Goal: Information Seeking & Learning: Learn about a topic

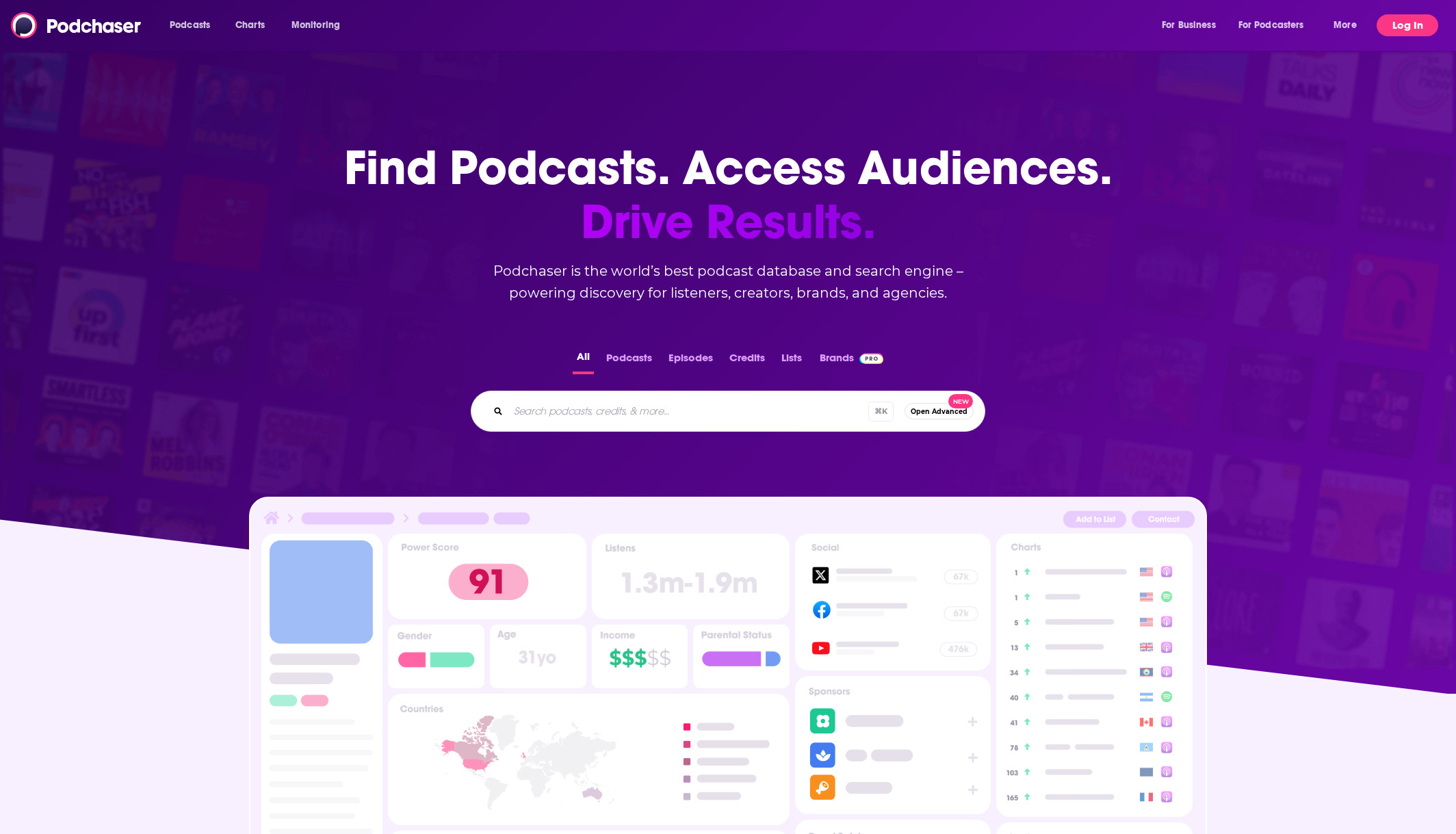
click at [1414, 28] on button "Log In" at bounding box center [1408, 25] width 62 height 22
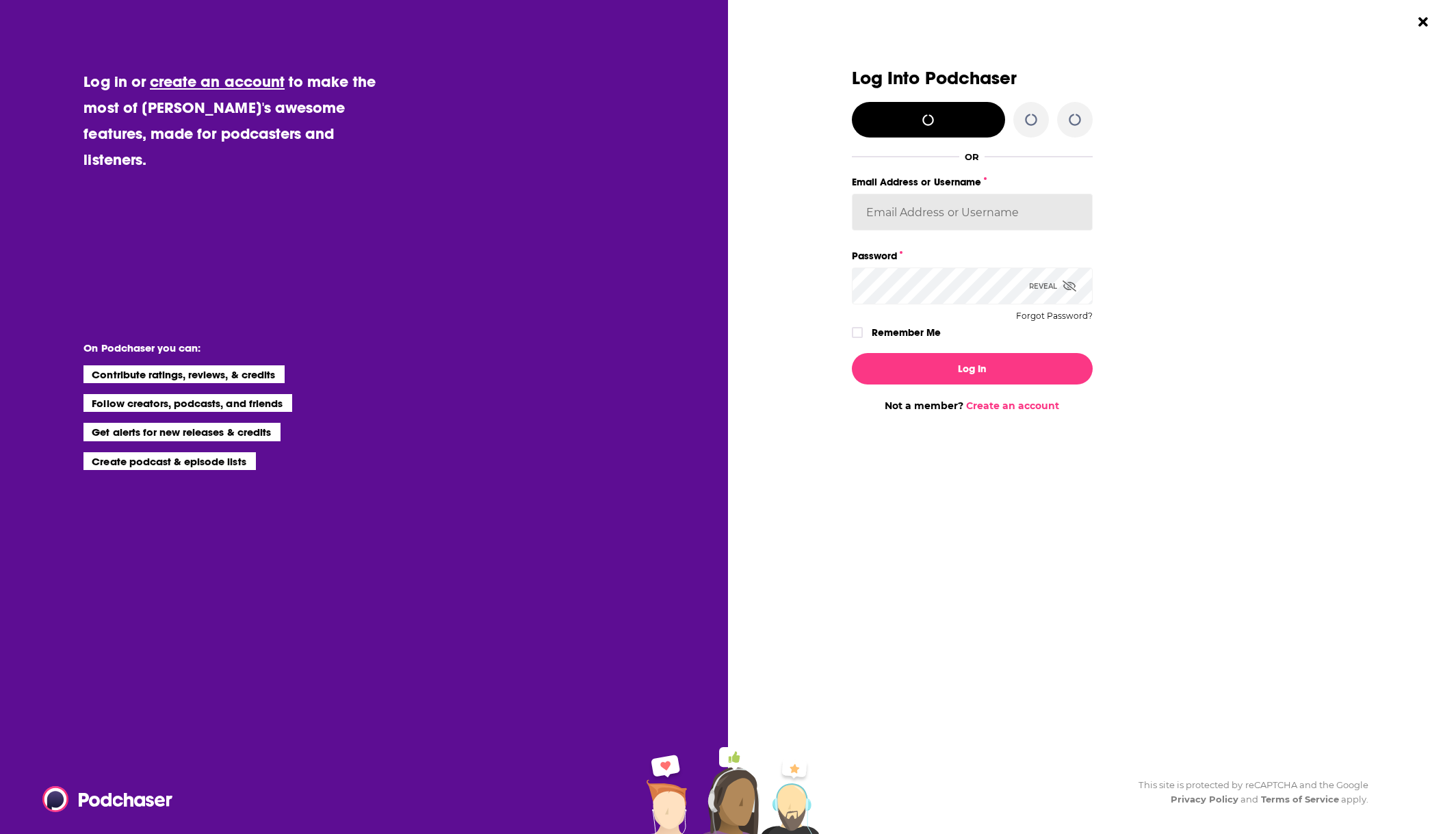
type input "Jeremiah_lineberger11"
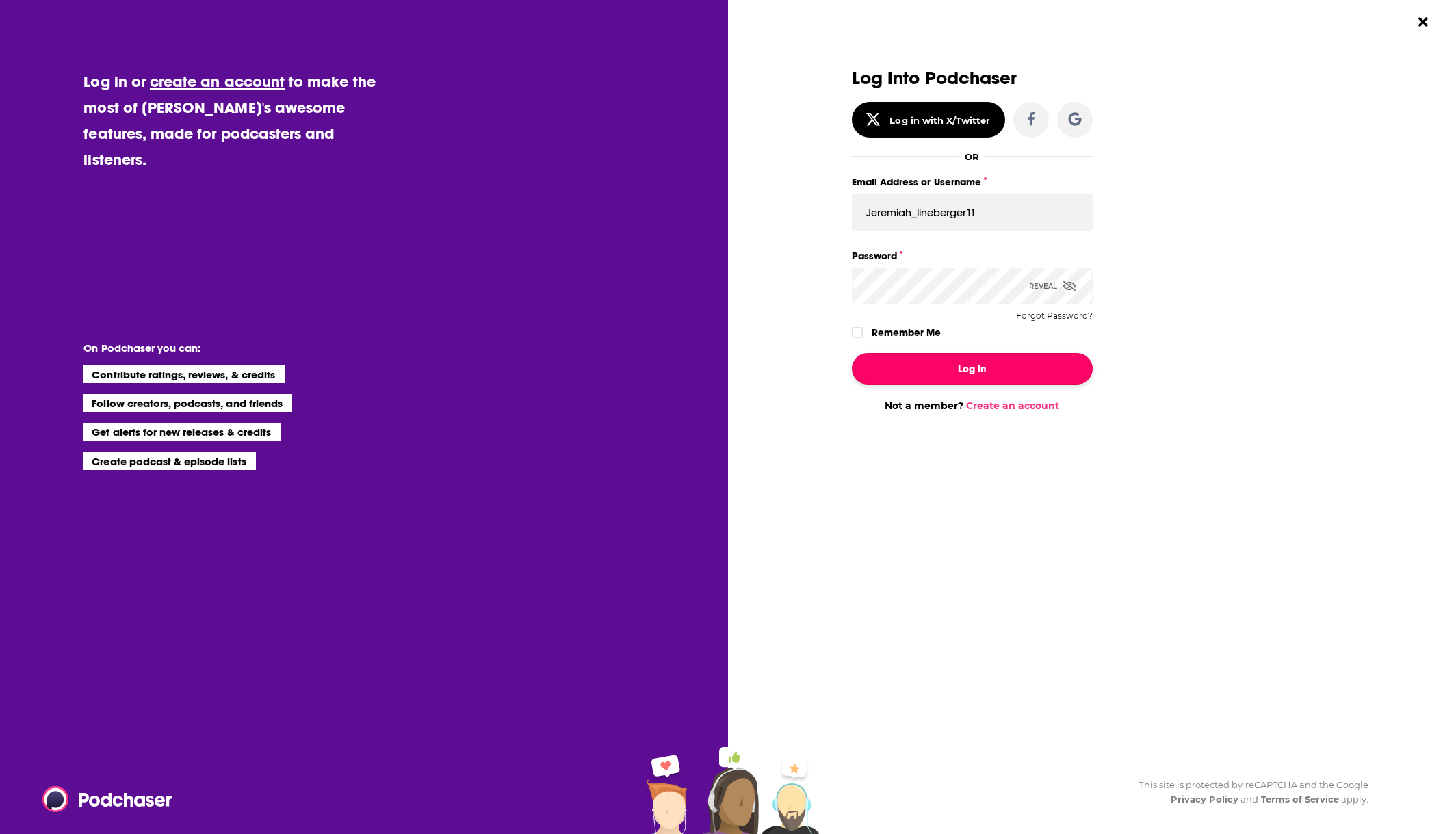
click at [893, 358] on button "Log In" at bounding box center [972, 369] width 241 height 32
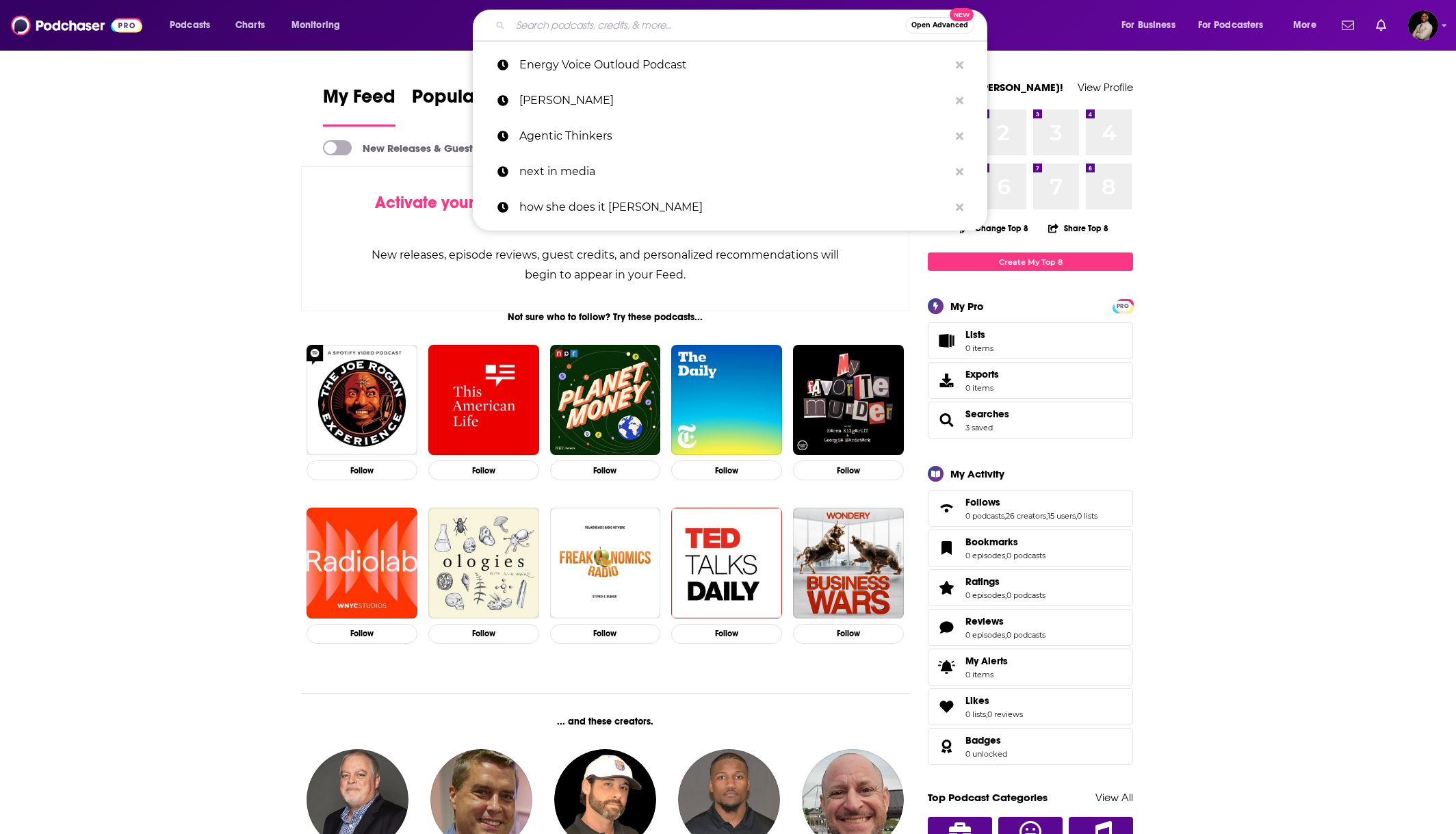
click at [608, 20] on input "Search podcasts, credits, & more..." at bounding box center [708, 25] width 394 height 22
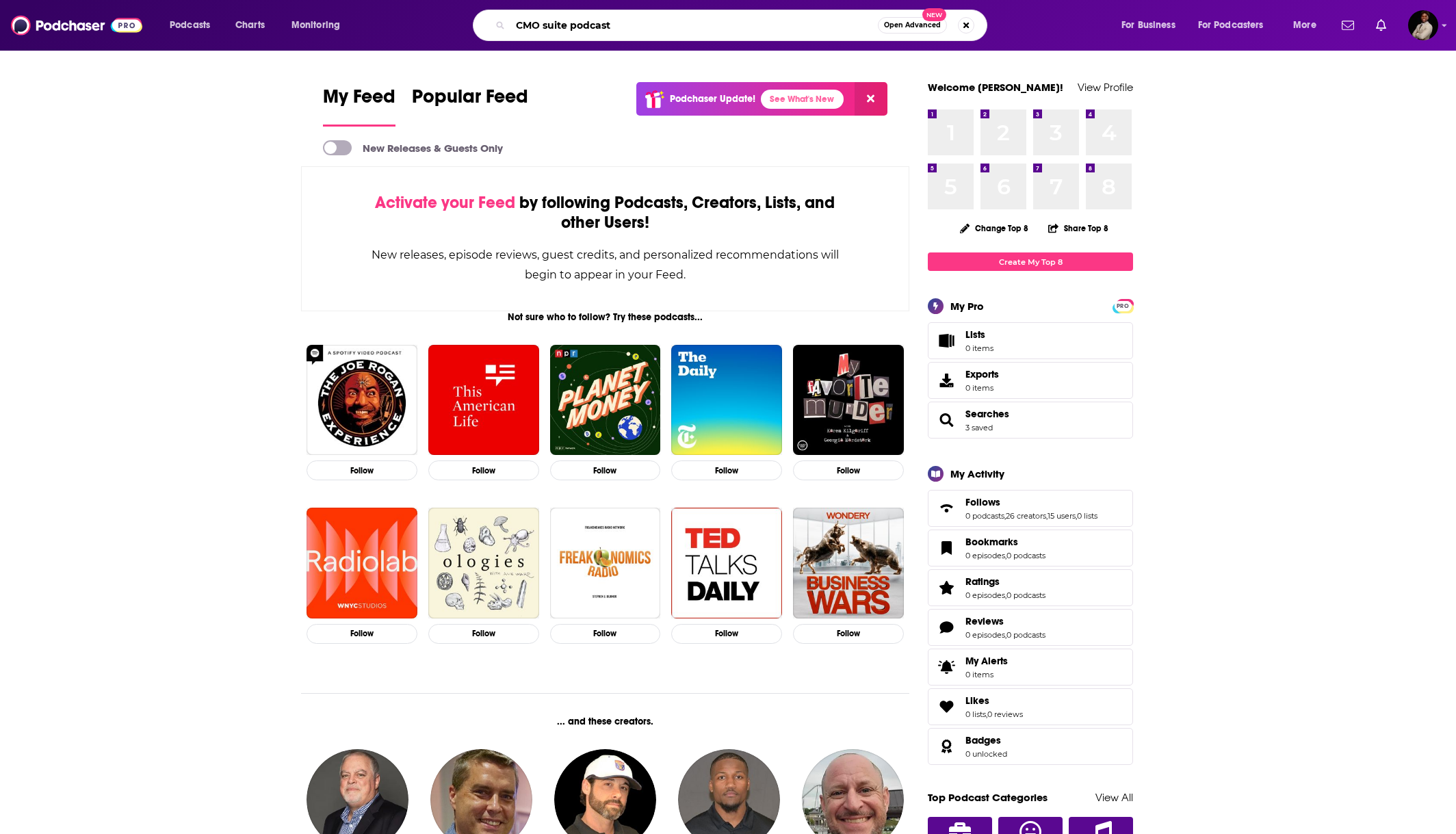
type input "CMO suite podcast"
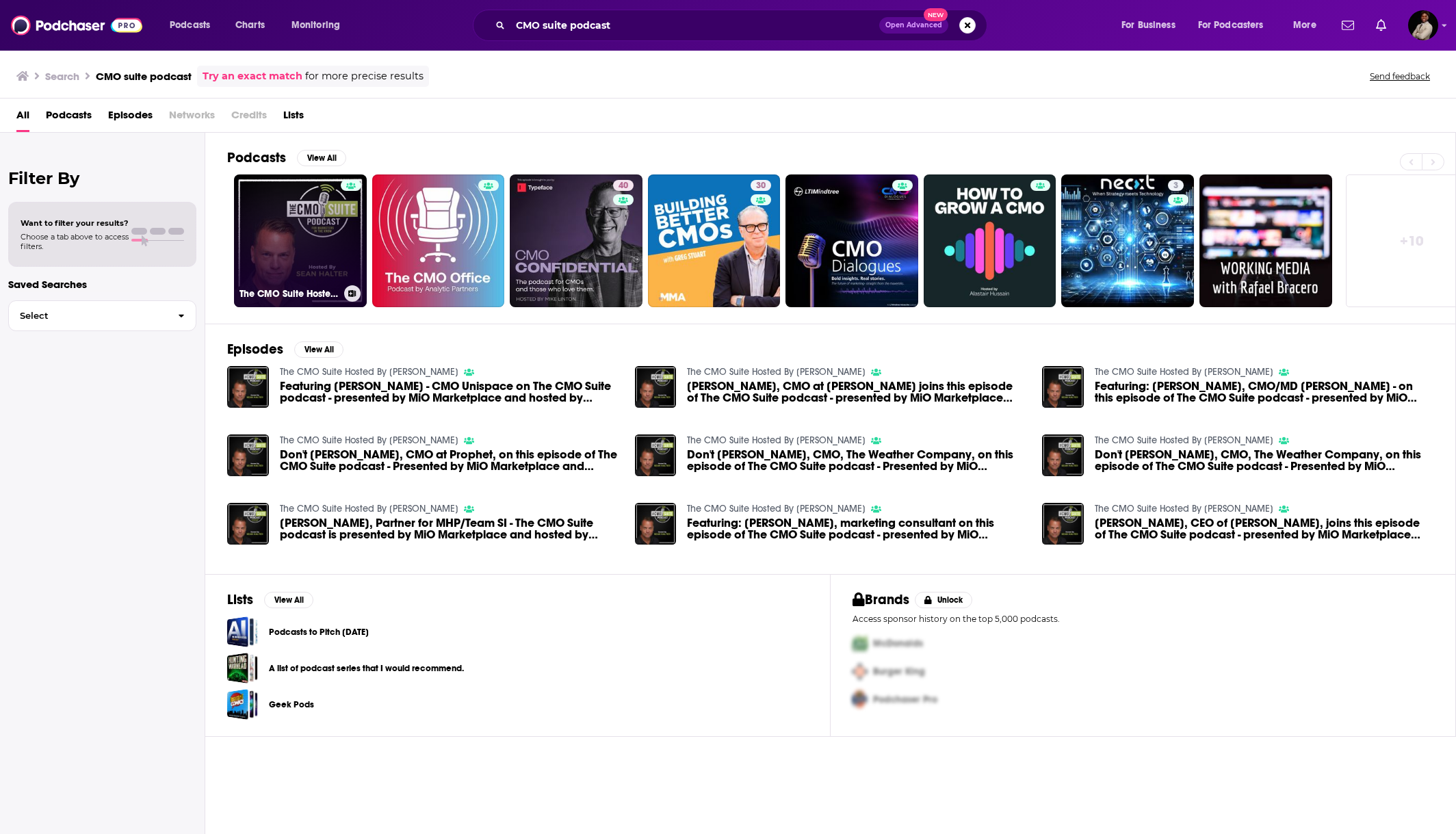
click at [300, 230] on link "The CMO Suite Hosted By [PERSON_NAME]" at bounding box center [300, 241] width 133 height 132
